Goal: Find specific page/section: Find specific page/section

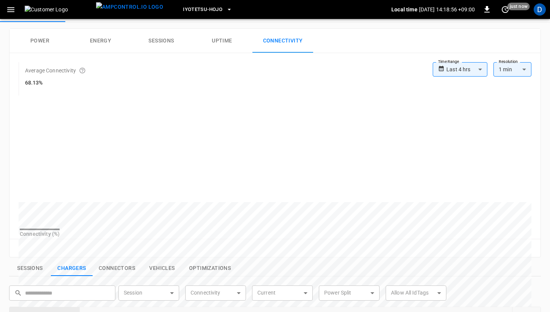
scroll to position [31, 0]
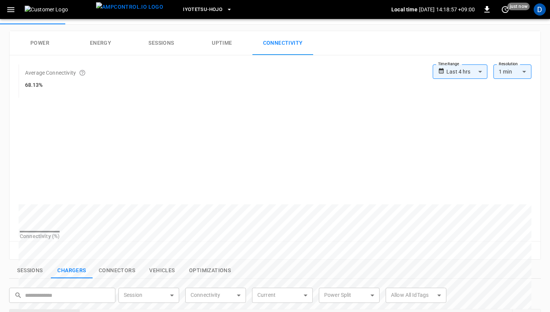
click at [40, 44] on button "Power" at bounding box center [39, 43] width 61 height 24
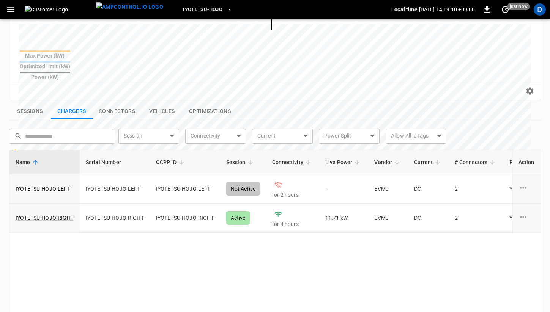
scroll to position [225, 0]
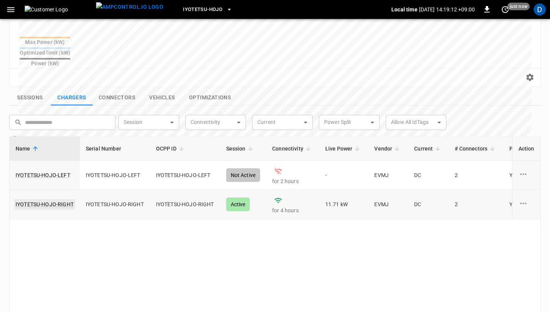
click at [56, 199] on link "IYOTETSU-HOJO-RIGHT" at bounding box center [44, 204] width 61 height 11
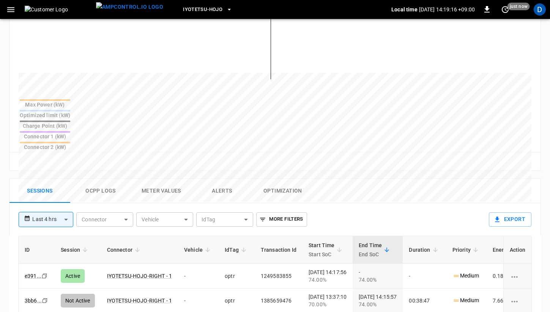
scroll to position [296, 0]
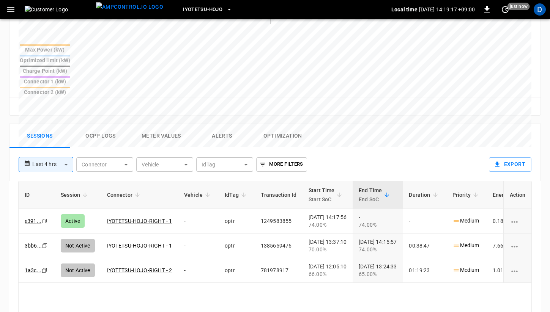
click at [112, 124] on button "Ocpp logs" at bounding box center [100, 136] width 61 height 24
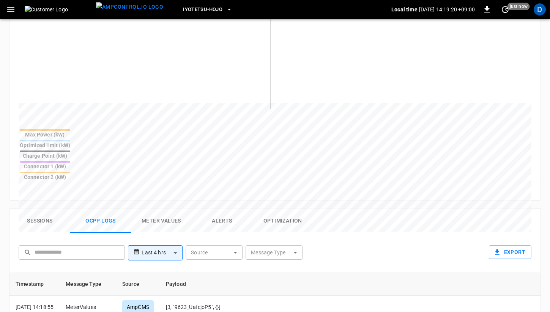
scroll to position [0, 0]
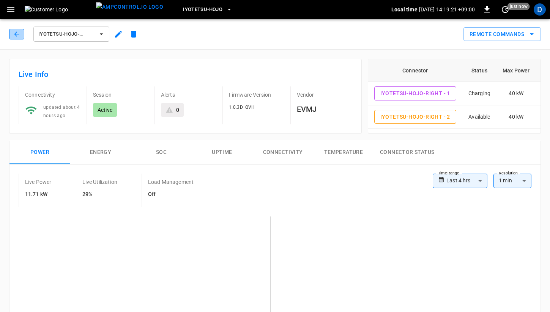
click at [19, 36] on icon "button" at bounding box center [17, 34] width 8 height 8
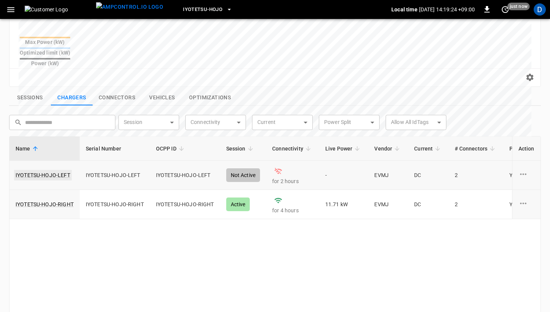
click at [45, 170] on link "IYOTETSU-HOJO-LEFT" at bounding box center [43, 175] width 58 height 11
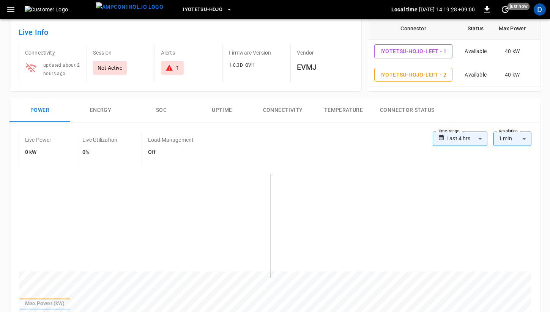
scroll to position [39, 0]
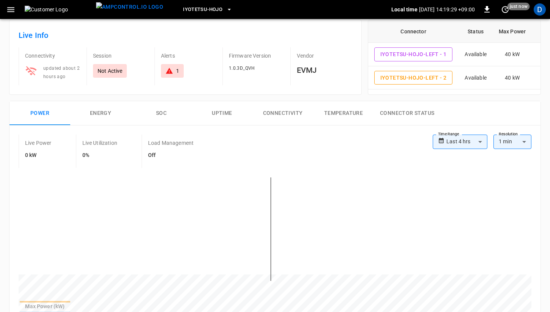
click at [284, 111] on button "Connectivity" at bounding box center [282, 113] width 61 height 24
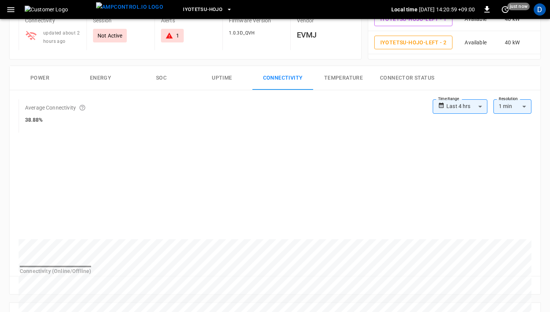
scroll to position [79, 0]
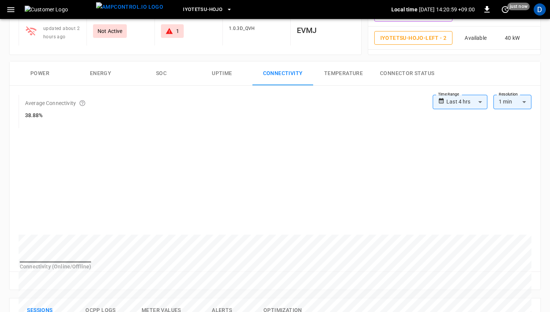
click at [46, 72] on button "Power" at bounding box center [39, 73] width 61 height 24
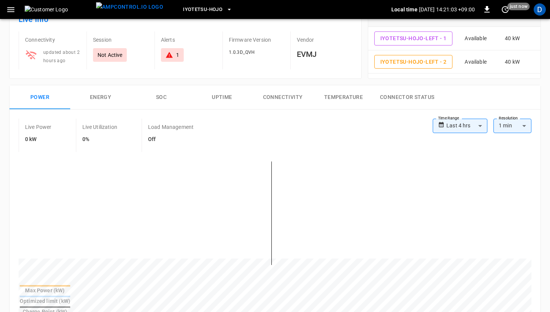
scroll to position [48, 0]
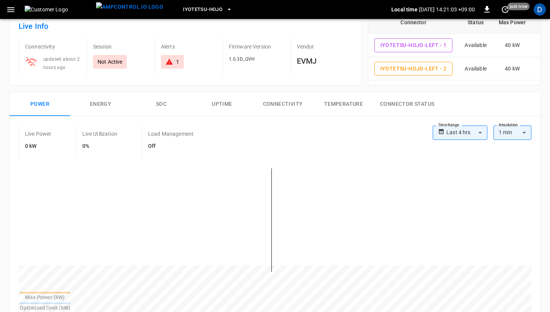
click at [286, 98] on button "Connectivity" at bounding box center [282, 104] width 61 height 24
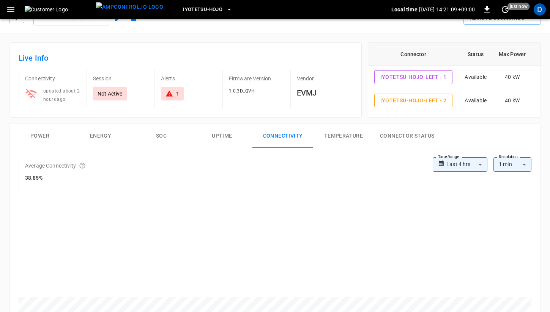
scroll to position [0, 0]
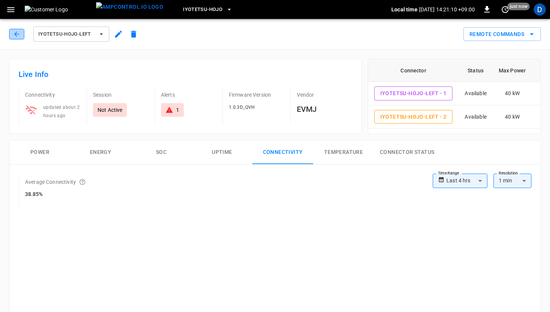
click at [20, 33] on button "button" at bounding box center [16, 34] width 15 height 11
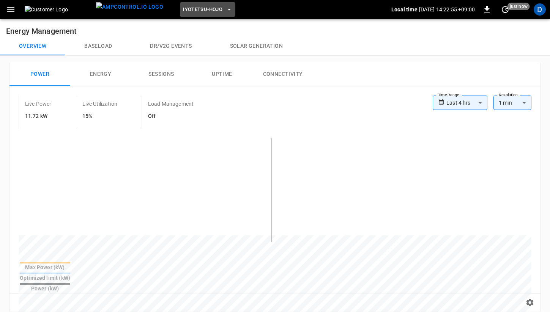
click at [197, 16] on button "Iyotetsu-Hojo" at bounding box center [207, 9] width 55 height 15
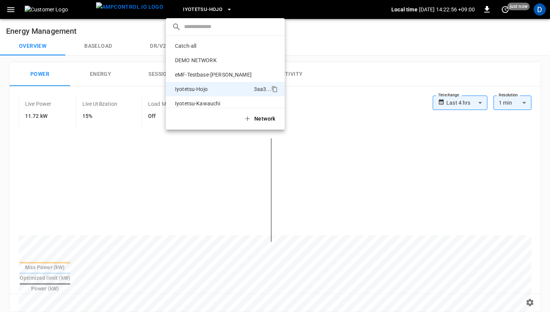
scroll to position [41, 0]
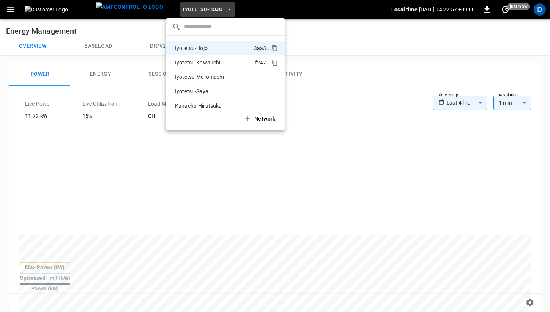
click at [214, 65] on p "Iyotetsu-Kawauchi" at bounding box center [213, 63] width 83 height 8
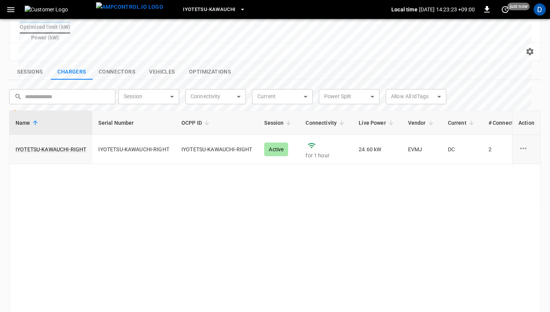
scroll to position [253, 0]
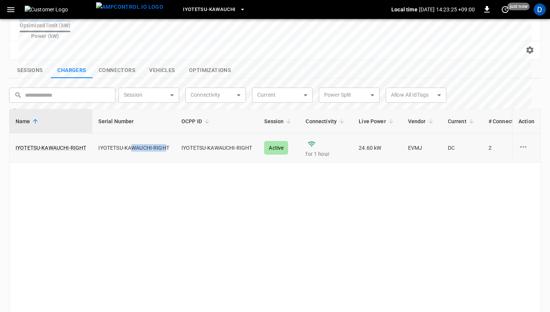
drag, startPoint x: 129, startPoint y: 131, endPoint x: 164, endPoint y: 130, distance: 34.9
click at [164, 134] on td "IYOTETSU-KAWAUCHI-RIGHT" at bounding box center [133, 148] width 83 height 29
drag, startPoint x: 181, startPoint y: 131, endPoint x: 248, endPoint y: 132, distance: 67.2
click at [249, 134] on td "IYOTETSU-KAWAUCHI-RIGHT" at bounding box center [216, 148] width 83 height 29
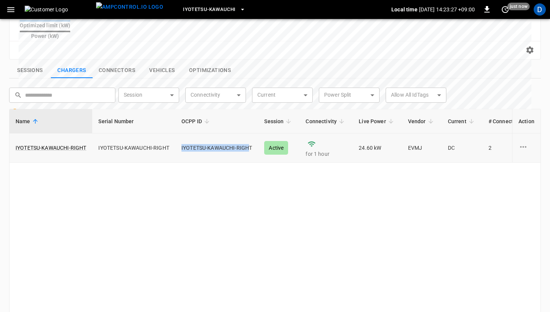
click at [248, 134] on td "IYOTETSU-KAWAUCHI-RIGHT" at bounding box center [216, 148] width 83 height 29
drag, startPoint x: 105, startPoint y: 132, endPoint x: 168, endPoint y: 132, distance: 62.6
click at [168, 134] on td "IYOTETSU-KAWAUCHI-RIGHT" at bounding box center [133, 148] width 83 height 29
drag, startPoint x: 168, startPoint y: 132, endPoint x: 108, endPoint y: 132, distance: 59.6
click at [108, 134] on td "IYOTETSU-KAWAUCHI-RIGHT" at bounding box center [133, 148] width 83 height 29
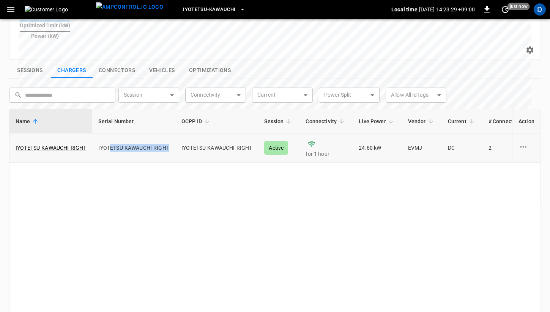
click at [108, 134] on td "IYOTETSU-KAWAUCHI-RIGHT" at bounding box center [133, 148] width 83 height 29
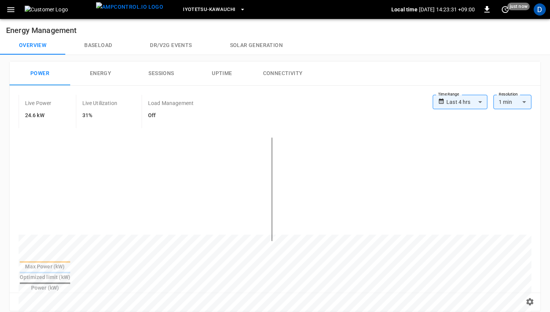
scroll to position [0, 0]
click at [100, 45] on button "Baseload" at bounding box center [98, 46] width 66 height 18
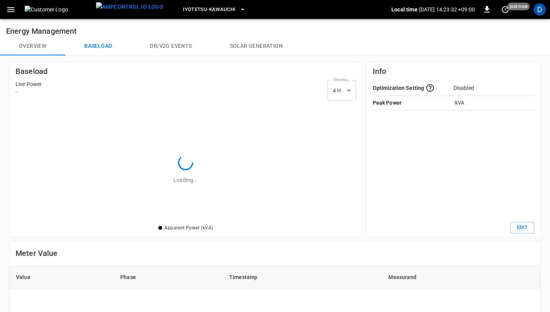
scroll to position [120, 340]
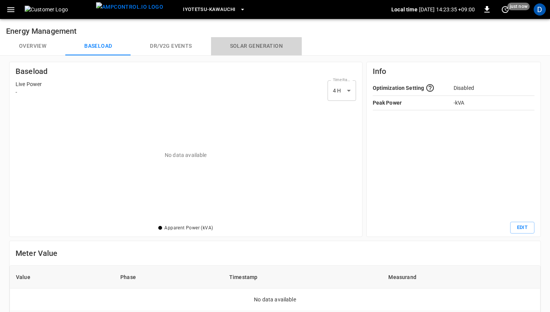
click at [241, 47] on button "Solar generation" at bounding box center [256, 46] width 91 height 18
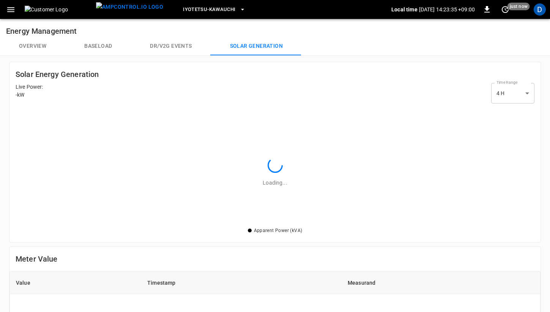
scroll to position [120, 519]
click at [27, 46] on button "Overview" at bounding box center [32, 46] width 65 height 18
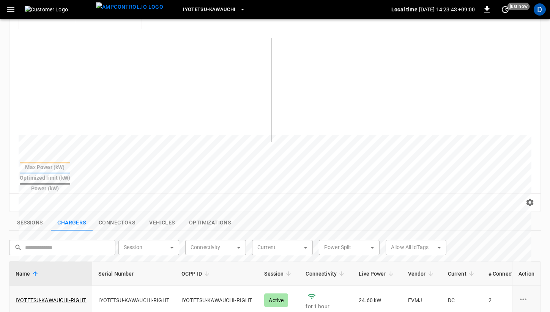
scroll to position [116, 0]
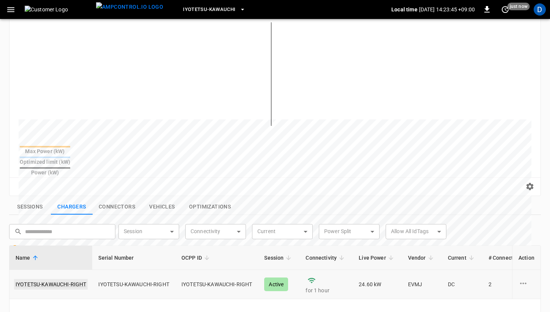
click at [57, 279] on link "IYOTETSU-KAWAUCHI-RIGHT" at bounding box center [51, 284] width 74 height 11
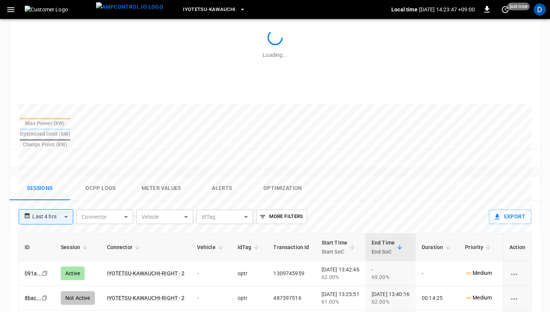
scroll to position [259, 0]
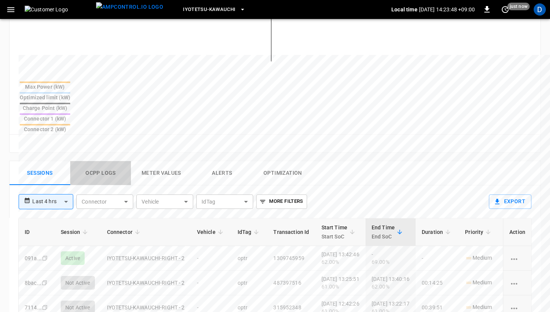
click at [108, 161] on button "Ocpp logs" at bounding box center [100, 173] width 61 height 24
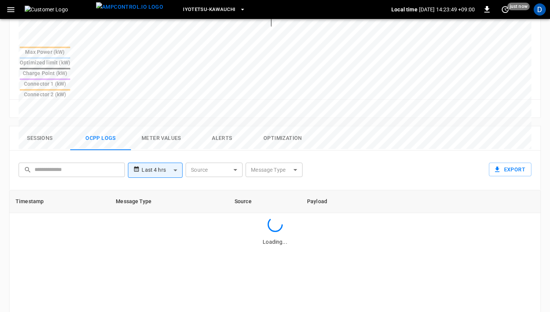
scroll to position [295, 0]
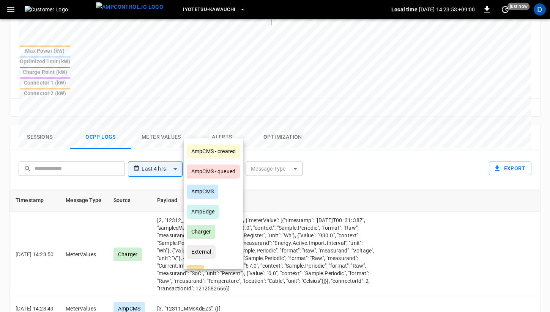
click at [210, 130] on body "**********" at bounding box center [275, 71] width 550 height 732
click at [214, 150] on div "AmpCMS - created" at bounding box center [214, 152] width 54 height 14
type input "**********"
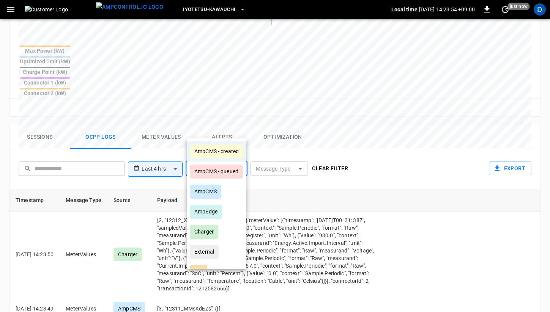
click at [367, 140] on div at bounding box center [275, 156] width 550 height 312
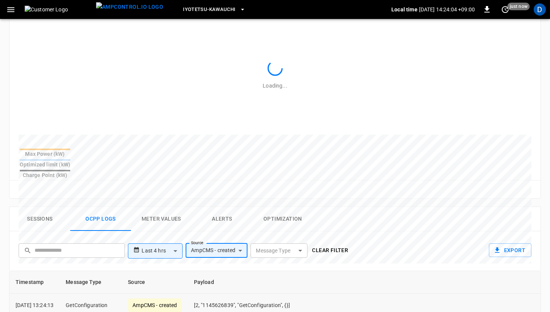
scroll to position [0, 0]
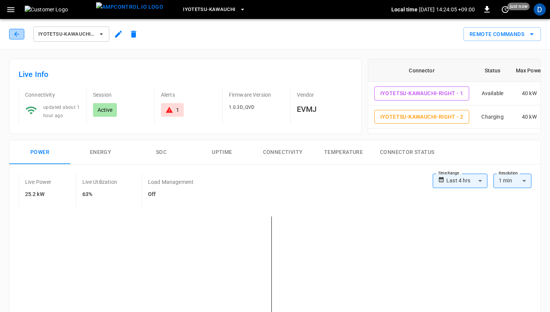
click at [16, 36] on icon "button" at bounding box center [17, 34] width 8 height 8
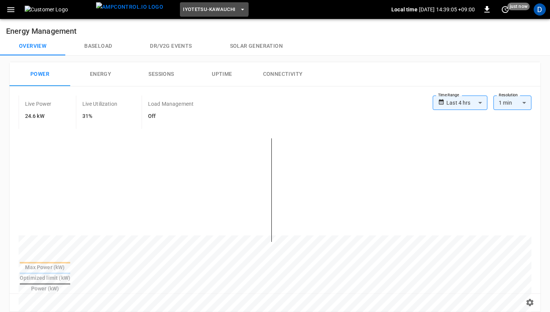
click at [195, 5] on span "Iyotetsu-Kawauchi" at bounding box center [209, 9] width 52 height 9
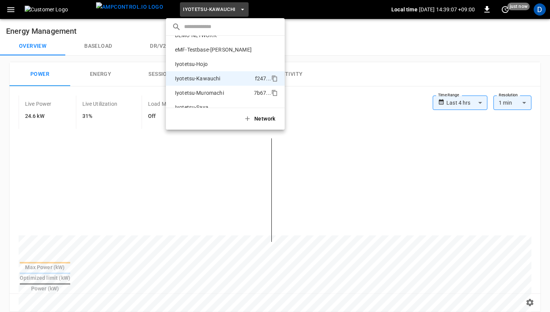
scroll to position [20, 0]
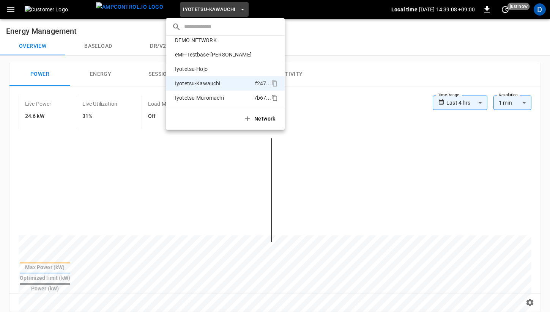
click at [214, 66] on p "Iyotetsu-Hojo" at bounding box center [213, 69] width 82 height 8
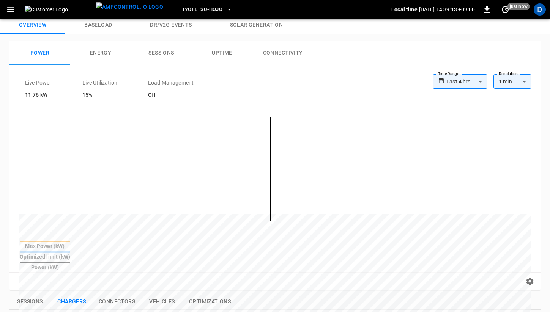
scroll to position [0, 0]
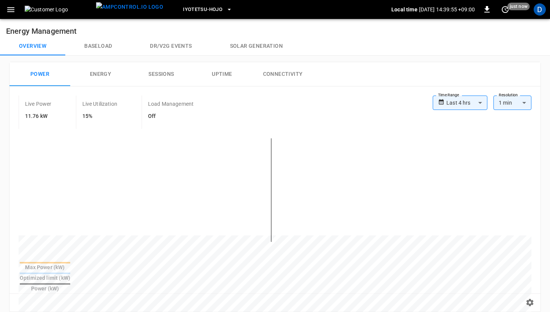
click at [192, 15] on button "Iyotetsu-Hojo" at bounding box center [207, 9] width 55 height 15
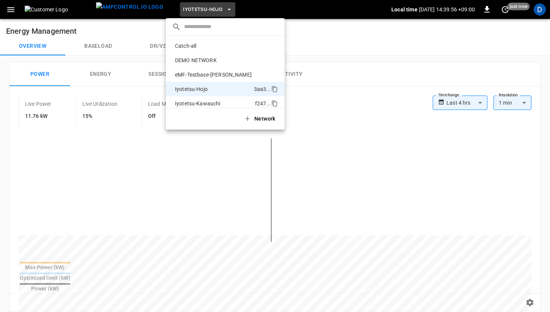
scroll to position [41, 0]
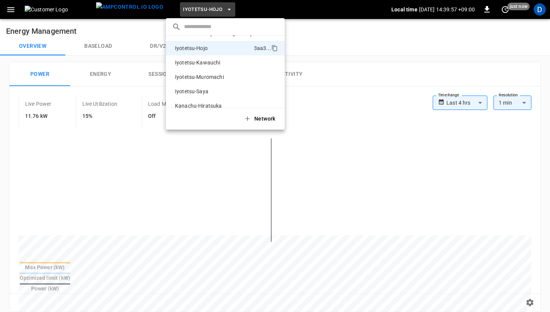
click at [339, 47] on div at bounding box center [275, 156] width 550 height 312
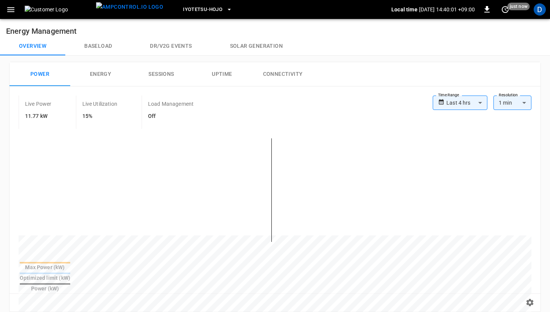
click at [96, 43] on button "Baseload" at bounding box center [98, 46] width 66 height 18
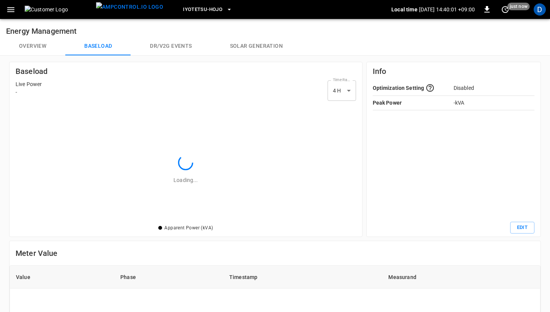
scroll to position [120, 340]
click at [49, 46] on button "Overview" at bounding box center [32, 46] width 65 height 18
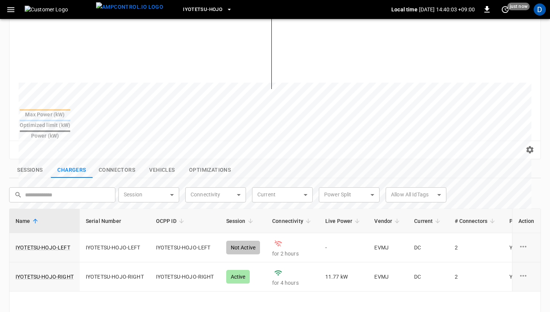
scroll to position [156, 0]
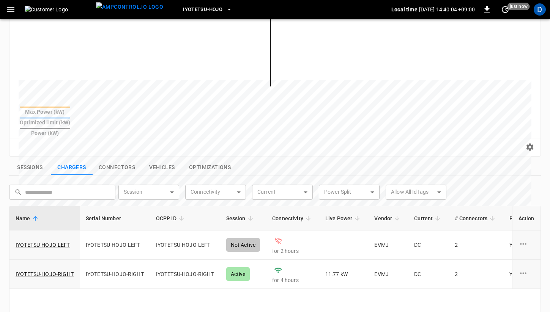
click at [114, 160] on button "Connectors" at bounding box center [117, 168] width 49 height 16
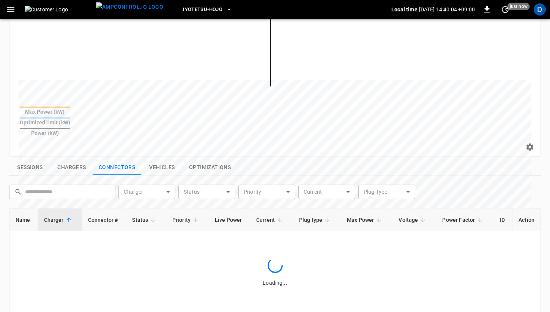
click at [42, 160] on button "Sessions" at bounding box center [30, 168] width 42 height 16
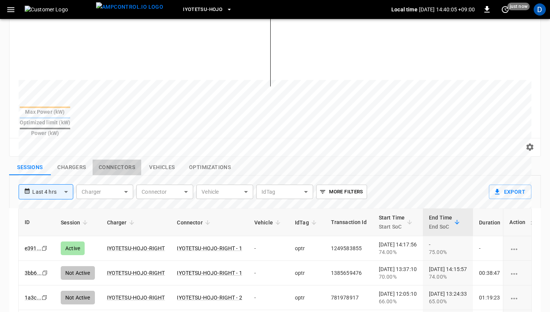
click at [122, 160] on button "Connectors" at bounding box center [117, 168] width 49 height 16
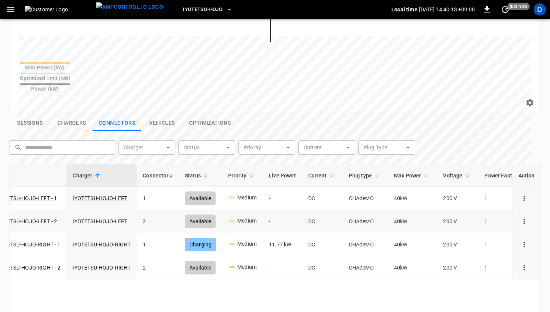
scroll to position [0, 0]
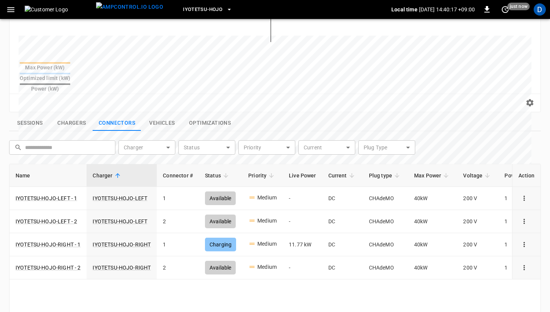
click at [167, 115] on button "Vehicles" at bounding box center [162, 123] width 42 height 16
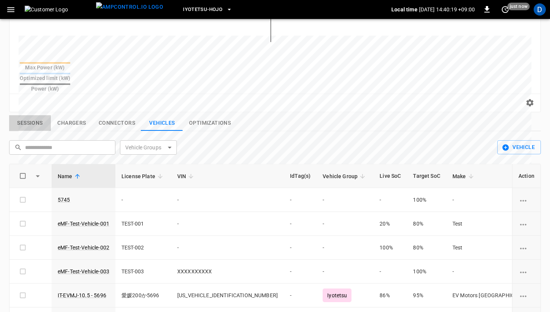
click at [36, 115] on button "Sessions" at bounding box center [30, 123] width 42 height 16
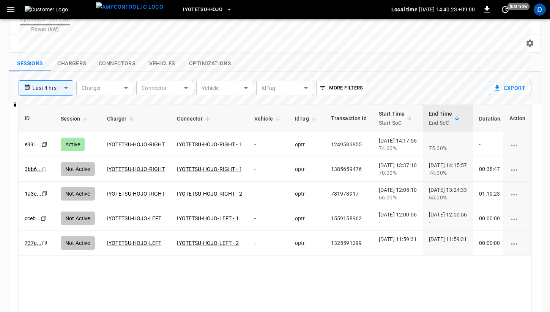
scroll to position [268, 0]
